Goal: Transaction & Acquisition: Book appointment/travel/reservation

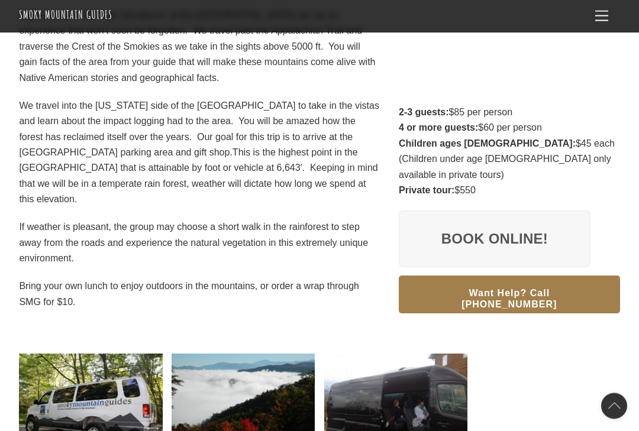
scroll to position [262, 0]
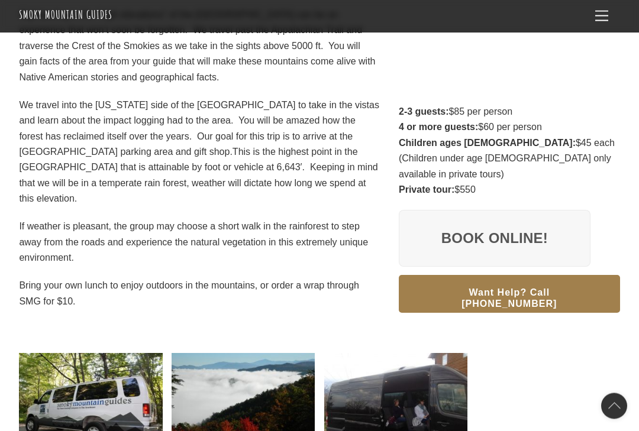
click at [425, 217] on link "Book Online!" at bounding box center [495, 239] width 192 height 57
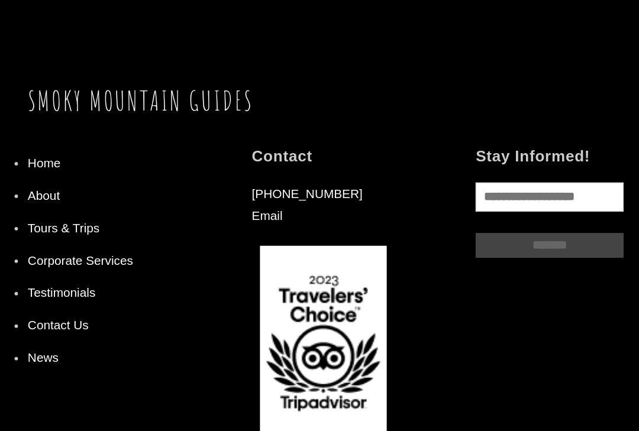
scroll to position [1024, 0]
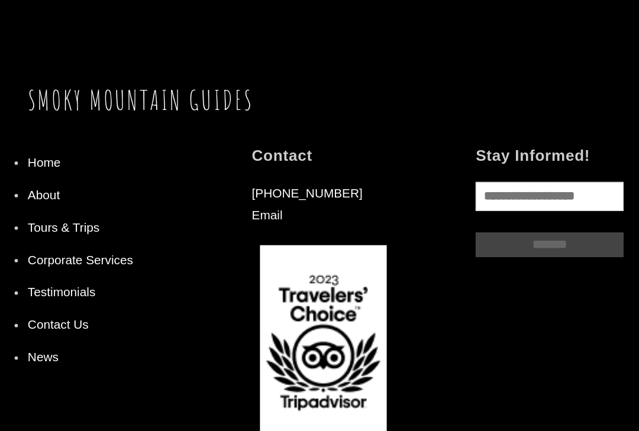
click at [40, 271] on link "Tours & Trips" at bounding box center [44, 275] width 50 height 9
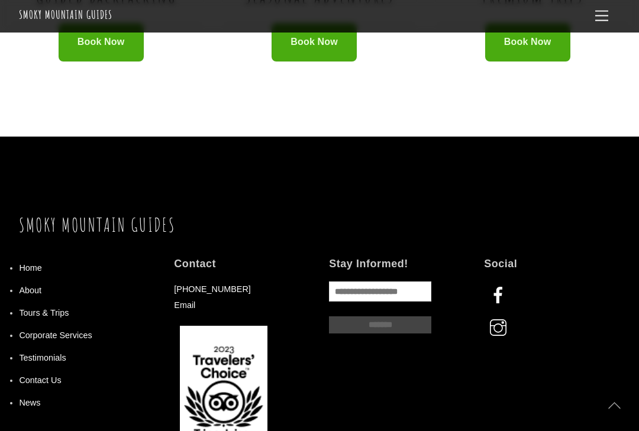
scroll to position [1004, 0]
click at [38, 353] on link "Testimonials" at bounding box center [42, 357] width 47 height 9
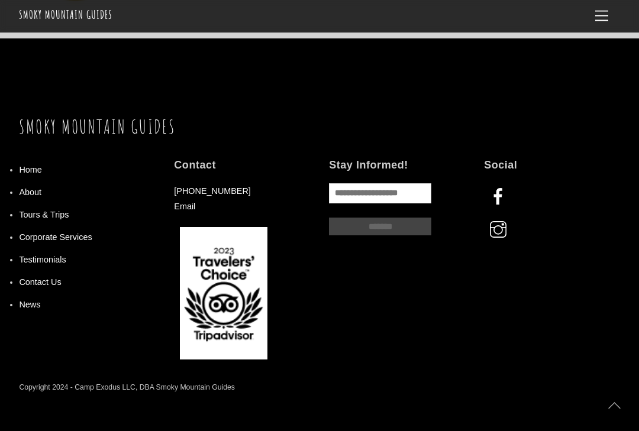
scroll to position [1304, 0]
click at [57, 210] on link "Tours & Trips" at bounding box center [44, 214] width 50 height 9
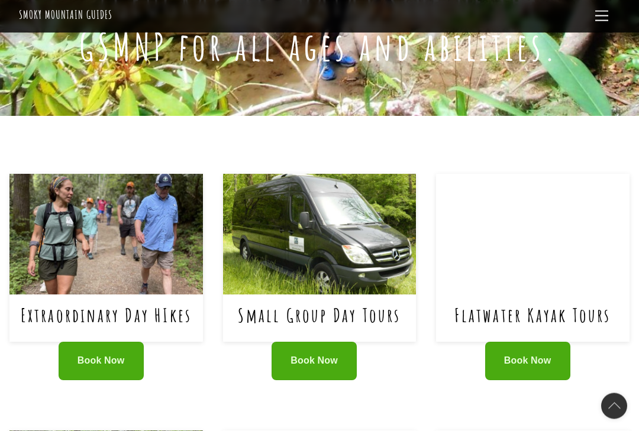
scroll to position [429, 0]
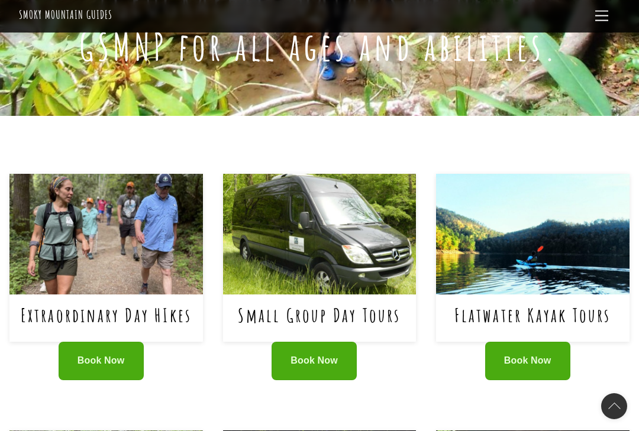
click at [314, 355] on span "Book Now" at bounding box center [313, 361] width 47 height 12
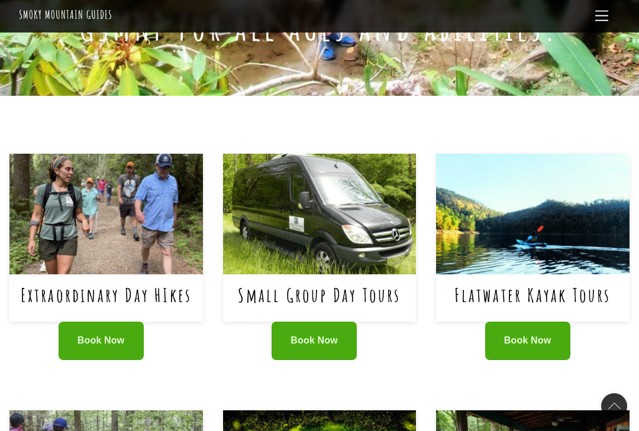
scroll to position [450, 0]
